Goal: Navigation & Orientation: Find specific page/section

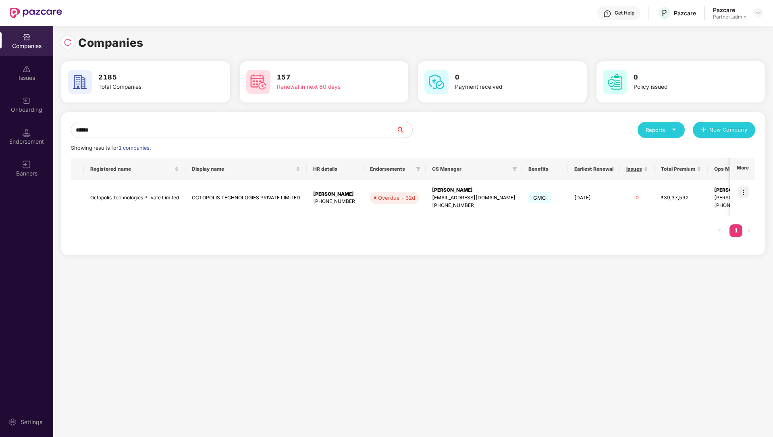
scroll to position [0, 1]
click at [66, 42] on img at bounding box center [68, 42] width 8 height 8
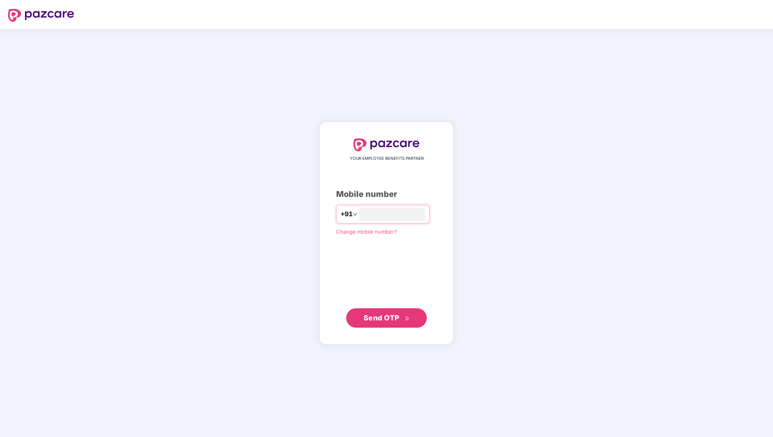
type input "**********"
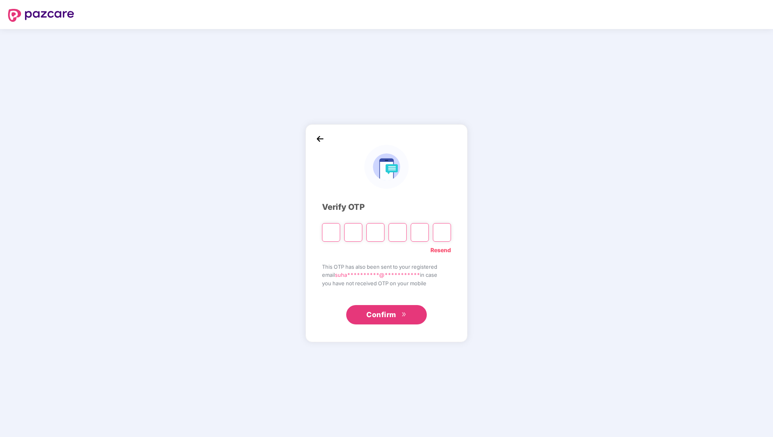
type input "*"
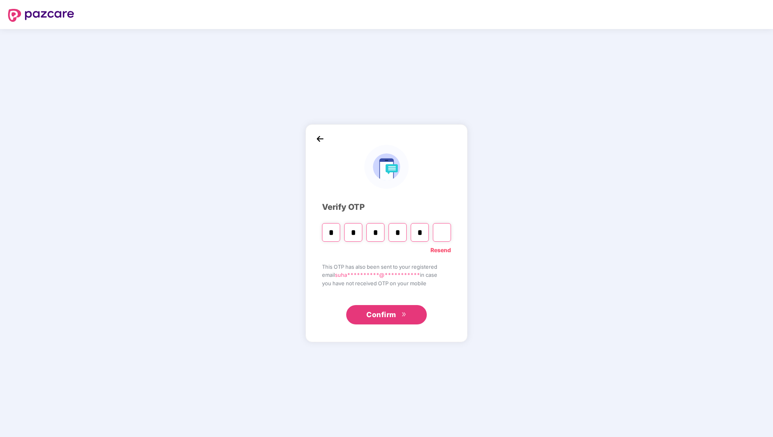
type input "*"
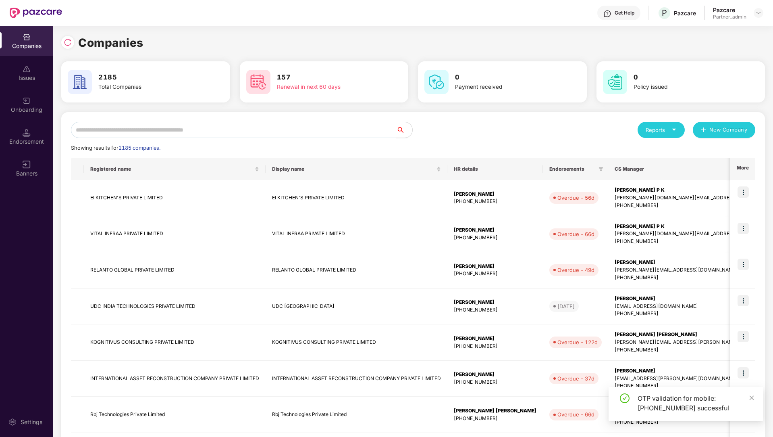
click at [662, 137] on div "Reports" at bounding box center [661, 130] width 47 height 16
click at [659, 150] on div "Companies" at bounding box center [657, 151] width 29 height 9
